Goal: Information Seeking & Learning: Check status

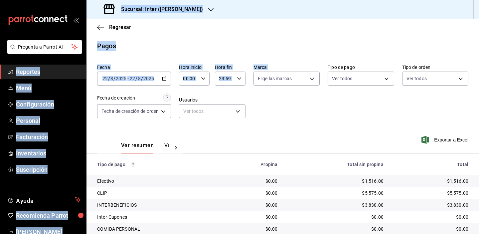
scroll to position [36, 0]
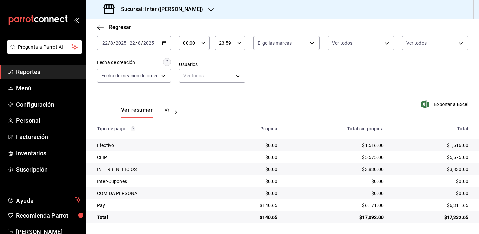
click at [240, 87] on div "Fecha [DATE] [DATE] - [DATE] [DATE] Hora inicio 00:00 Hora inicio Hora fin 23:5…" at bounding box center [282, 58] width 371 height 65
click at [116, 26] on span "Regresar" at bounding box center [120, 27] width 22 height 6
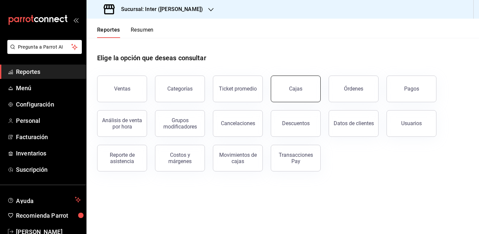
click at [292, 98] on button "Cajas" at bounding box center [296, 88] width 50 height 27
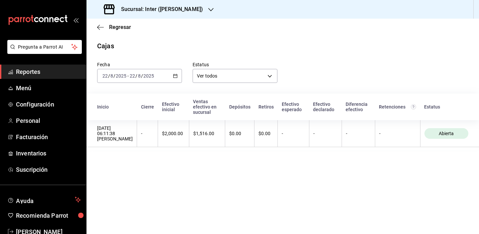
click at [178, 76] on div "[DATE] [DATE] - [DATE] [DATE]" at bounding box center [139, 76] width 85 height 14
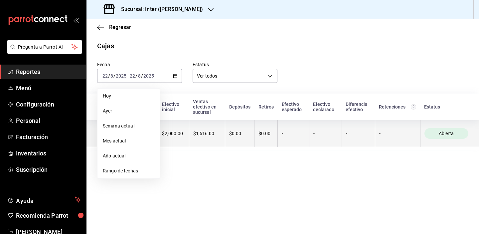
click at [141, 128] on span "Semana actual" at bounding box center [129, 125] width 52 height 7
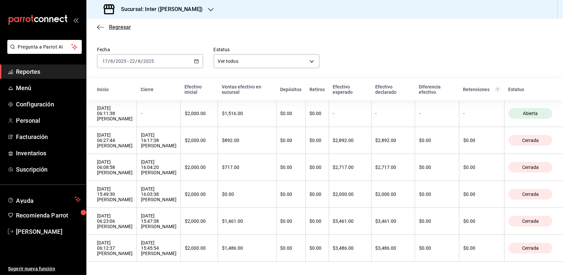
click at [115, 26] on span "Regresar" at bounding box center [120, 27] width 22 height 6
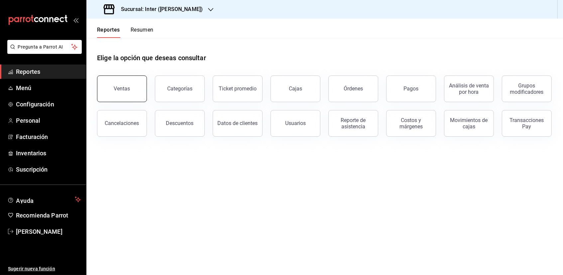
click at [125, 92] on button "Ventas" at bounding box center [122, 88] width 50 height 27
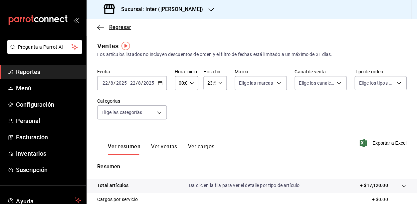
click at [119, 25] on span "Regresar" at bounding box center [120, 27] width 22 height 6
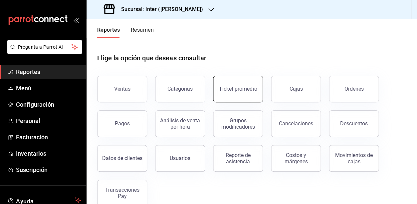
click at [262, 92] on div "Ticket promedio" at bounding box center [234, 85] width 58 height 35
click at [240, 89] on div "Ticket promedio" at bounding box center [238, 88] width 38 height 6
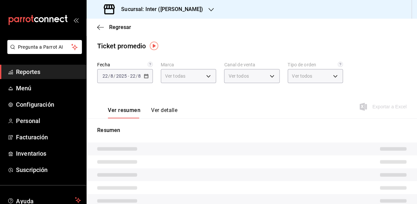
type input "a22f98e6-325f-4293-924e-6fed97b22470"
type input "PARROT,UBER_EATS,RAPPI,DIDI_FOOD,ONLINE"
type input "e7c4fbd0-add9-4c9b-8741-afc548af4a3b,EXTERNAL"
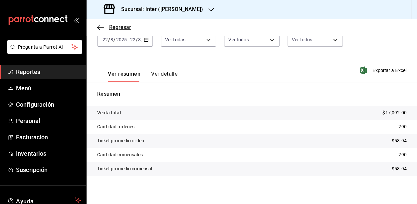
click at [124, 27] on span "Regresar" at bounding box center [120, 27] width 22 height 6
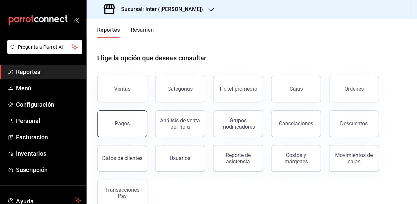
click at [145, 124] on div "Pagos" at bounding box center [118, 119] width 58 height 35
click at [125, 129] on button "Pagos" at bounding box center [122, 123] width 50 height 27
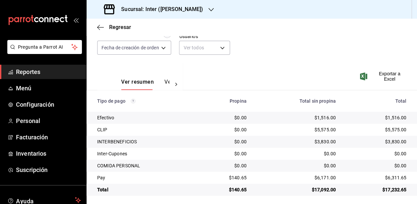
click at [110, 30] on div "Regresar" at bounding box center [251, 27] width 330 height 17
click at [119, 27] on span "Regresar" at bounding box center [120, 27] width 22 height 6
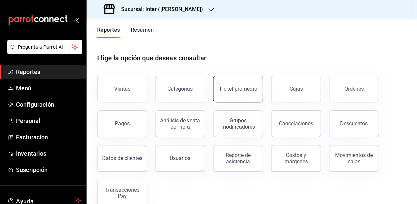
click at [253, 98] on button "Ticket promedio" at bounding box center [238, 88] width 50 height 27
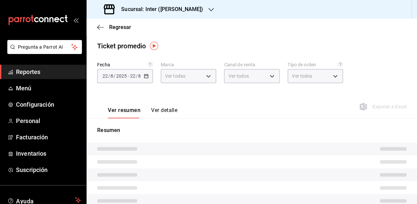
type input "a22f98e6-325f-4293-924e-6fed97b22470"
type input "PARROT,UBER_EATS,RAPPI,DIDI_FOOD,ONLINE"
type input "e7c4fbd0-add9-4c9b-8741-afc548af4a3b,EXTERNAL"
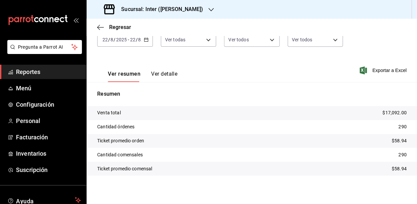
scroll to position [36, 0]
click at [109, 26] on span "Regresar" at bounding box center [120, 27] width 22 height 6
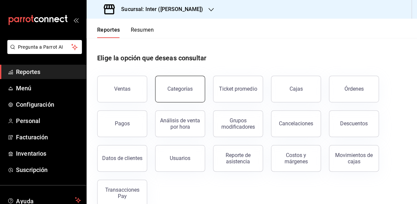
click at [192, 85] on button "Categorías" at bounding box center [180, 88] width 50 height 27
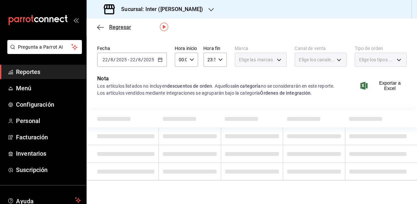
scroll to position [19, 0]
click at [124, 27] on span "Regresar" at bounding box center [120, 27] width 22 height 6
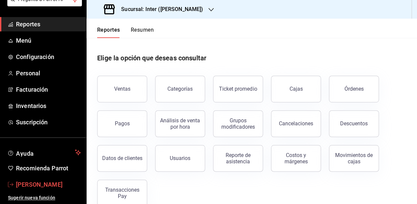
scroll to position [48, 0]
click at [35, 185] on span "[PERSON_NAME]" at bounding box center [48, 184] width 65 height 9
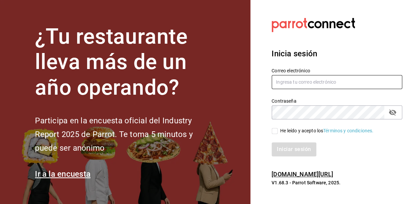
type input "[EMAIL_ADDRESS][DOMAIN_NAME]"
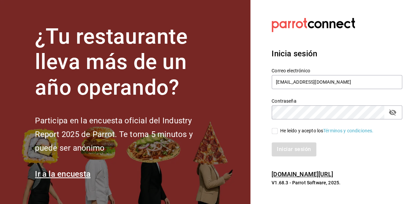
click at [390, 112] on icon "passwordField" at bounding box center [391, 112] width 7 height 6
